Goal: Navigation & Orientation: Find specific page/section

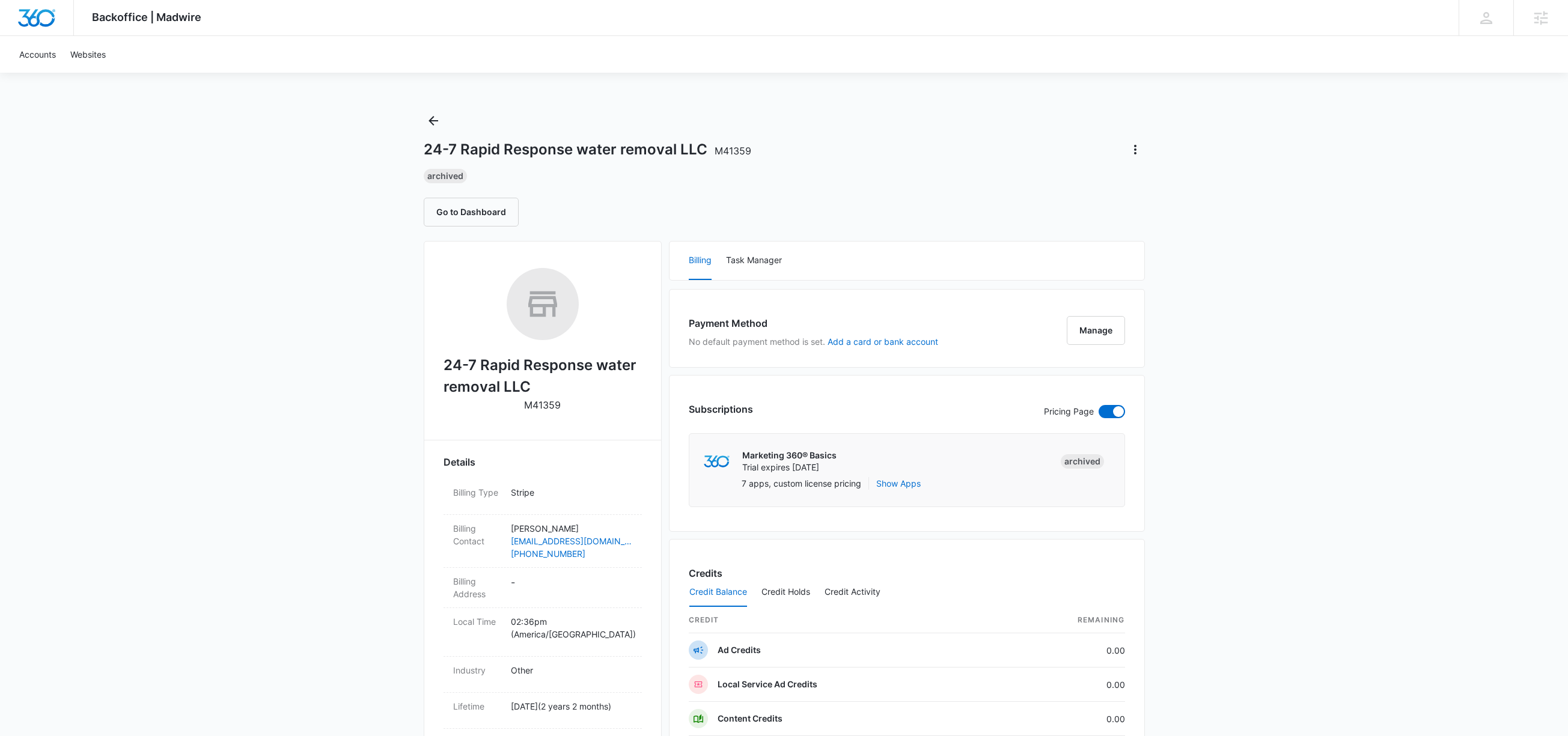
click at [539, 385] on h2 "24-7 Rapid Response water removal LLC" at bounding box center [543, 376] width 198 height 43
click at [478, 217] on button "Go to Dashboard" at bounding box center [471, 212] width 95 height 29
